Goal: Use online tool/utility: Utilize a website feature to perform a specific function

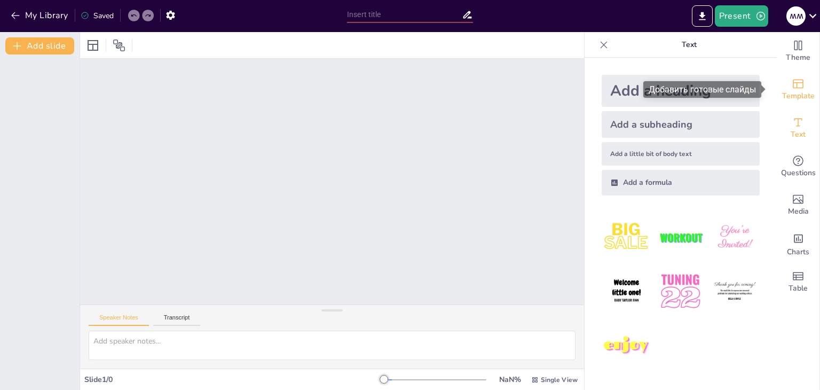
click at [792, 78] on icon "Add ready made slides" at bounding box center [797, 83] width 13 height 13
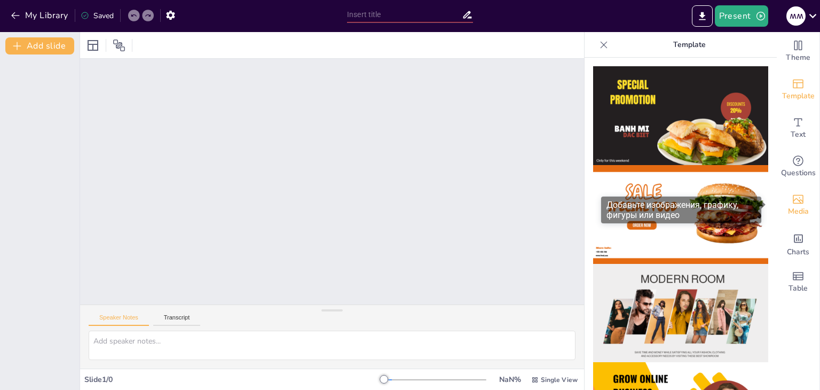
click at [791, 198] on icon "Add images, graphics, shapes or video" at bounding box center [797, 199] width 13 height 13
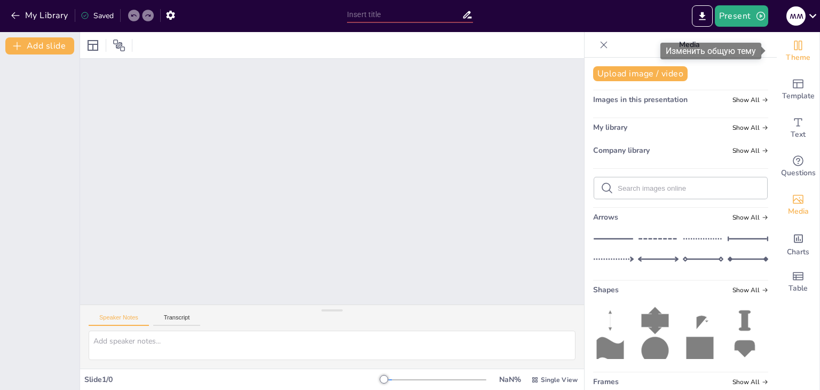
click at [790, 60] on span "Theme" at bounding box center [797, 58] width 25 height 12
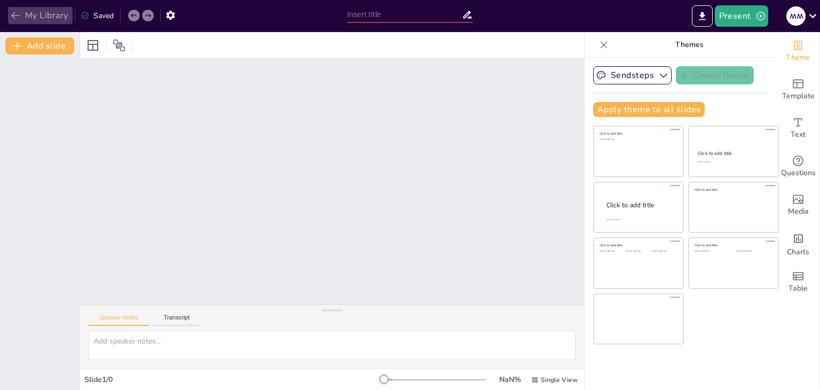
click at [13, 7] on button "My Library" at bounding box center [40, 15] width 65 height 17
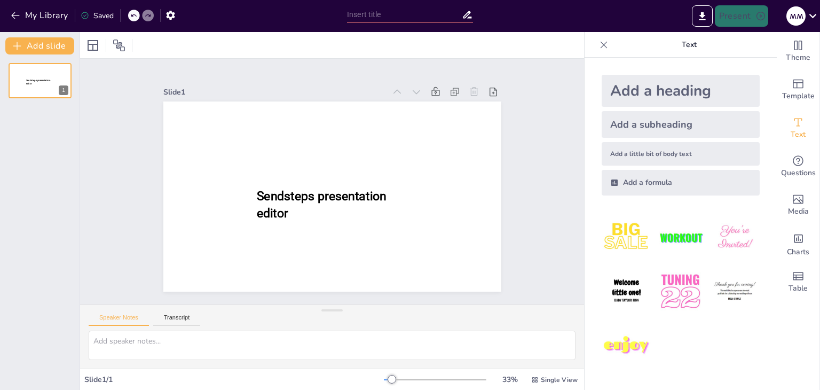
type input "New Sendsteps"
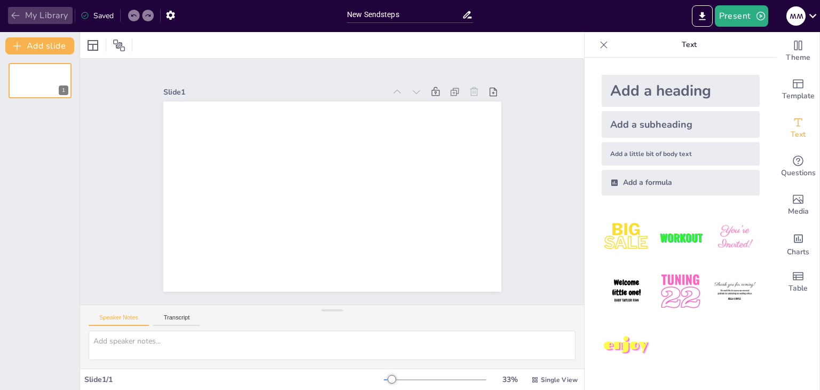
click at [17, 18] on icon "button" at bounding box center [15, 15] width 11 height 11
